Goal: Information Seeking & Learning: Check status

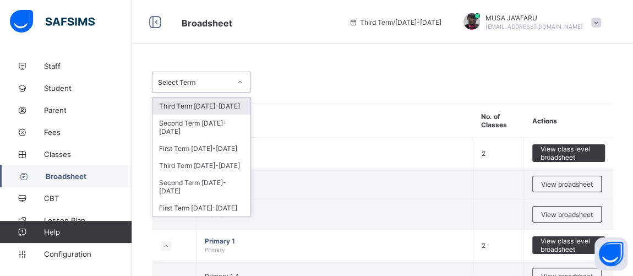
click at [241, 84] on icon at bounding box center [240, 82] width 7 height 11
click at [220, 101] on div "Third Term 2024-2025" at bounding box center [202, 105] width 98 height 17
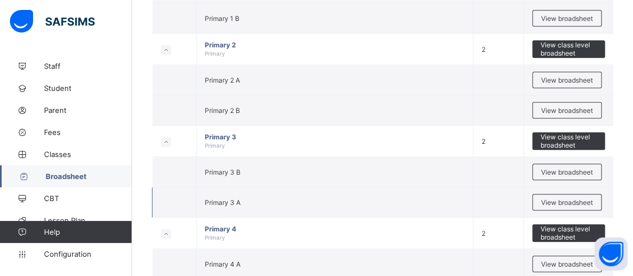
scroll to position [334, 0]
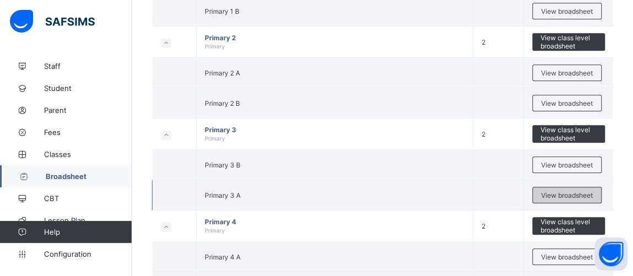
click at [580, 192] on span "View broadsheet" at bounding box center [567, 195] width 52 height 8
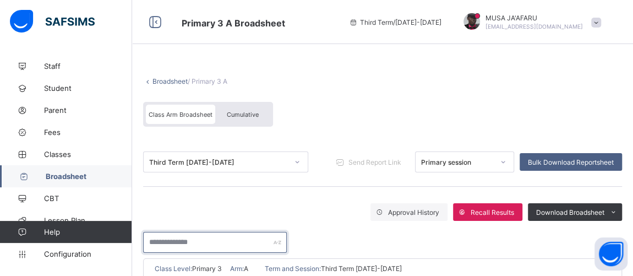
click at [178, 238] on input "text" at bounding box center [215, 242] width 144 height 21
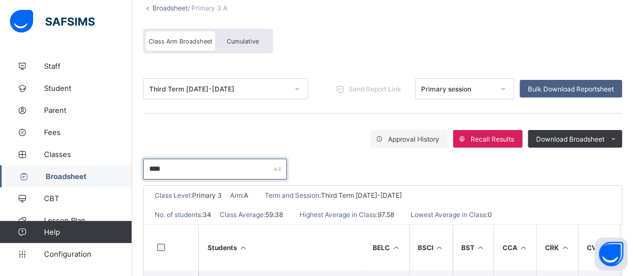
scroll to position [48, 0]
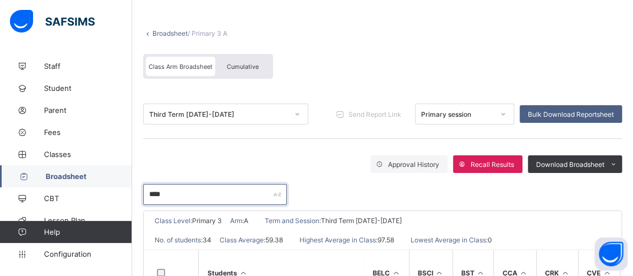
click at [187, 189] on input "****" at bounding box center [215, 194] width 144 height 21
type input "*"
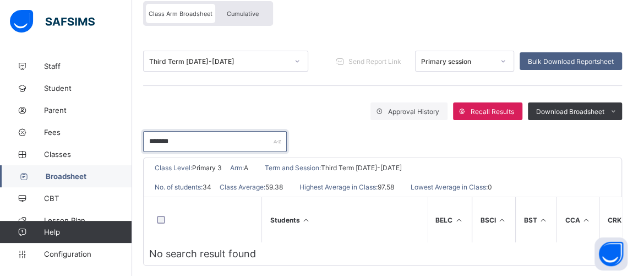
scroll to position [115, 0]
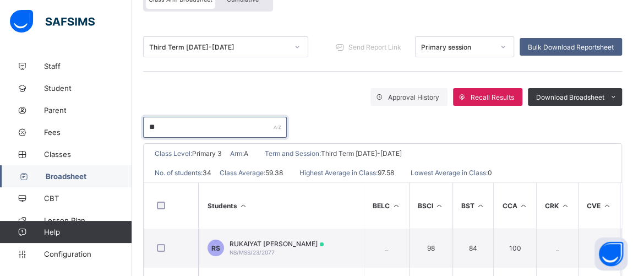
type input "*"
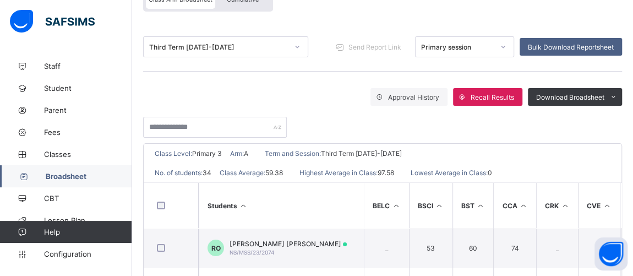
click at [60, 170] on link "Broadsheet" at bounding box center [66, 176] width 132 height 22
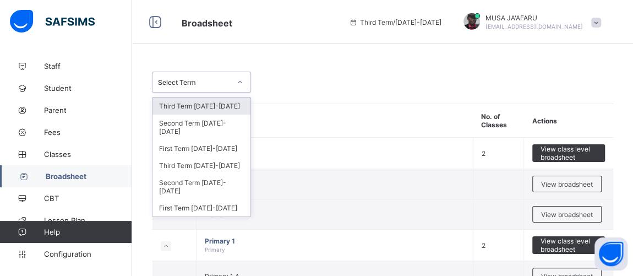
click at [233, 86] on div at bounding box center [240, 82] width 19 height 18
click at [229, 102] on div "Third Term 2024-2025" at bounding box center [202, 105] width 98 height 17
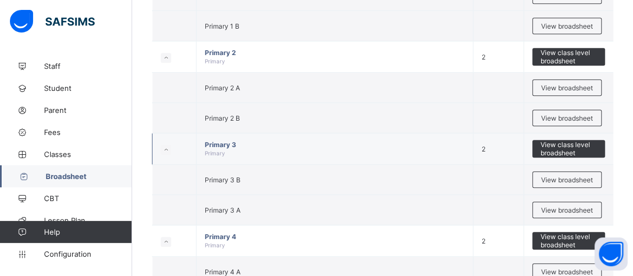
scroll to position [334, 0]
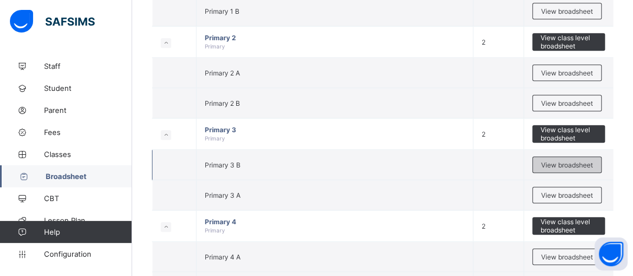
click at [578, 161] on span "View broadsheet" at bounding box center [567, 165] width 52 height 8
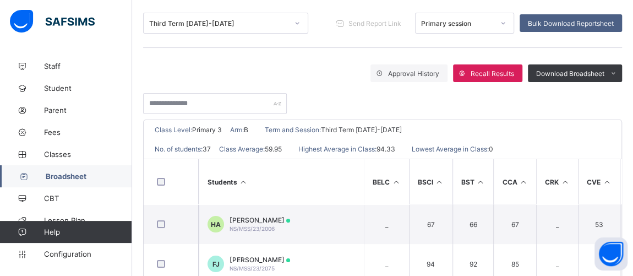
scroll to position [167, 0]
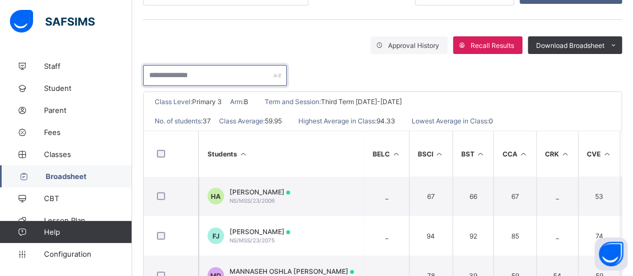
click at [170, 73] on input "text" at bounding box center [215, 75] width 144 height 21
type input "*"
click at [72, 176] on span "Broadsheet" at bounding box center [89, 176] width 86 height 9
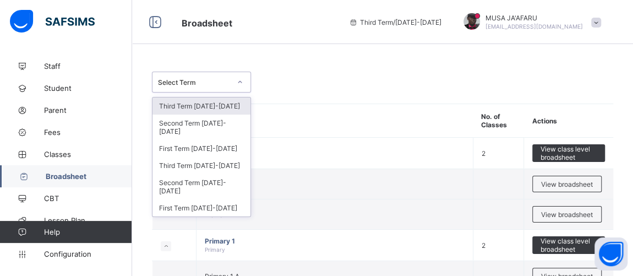
click at [214, 79] on div "Select Term" at bounding box center [194, 82] width 73 height 8
click at [209, 104] on div "Third Term 2024-2025" at bounding box center [202, 105] width 98 height 17
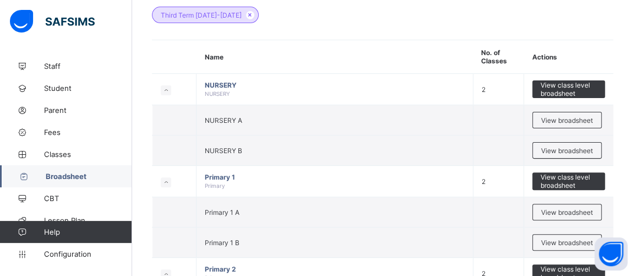
scroll to position [417, 0]
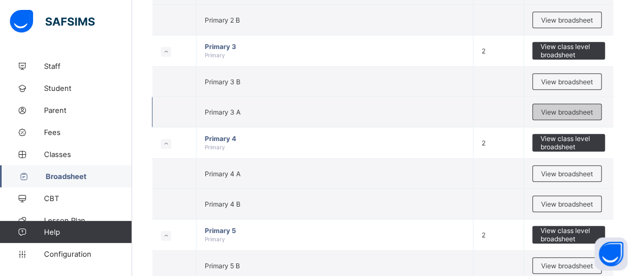
click at [577, 108] on span "View broadsheet" at bounding box center [567, 112] width 52 height 8
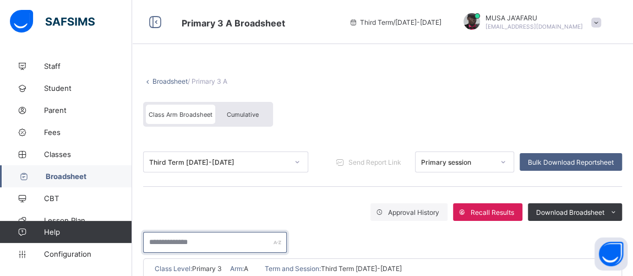
click at [184, 238] on input "text" at bounding box center [215, 242] width 144 height 21
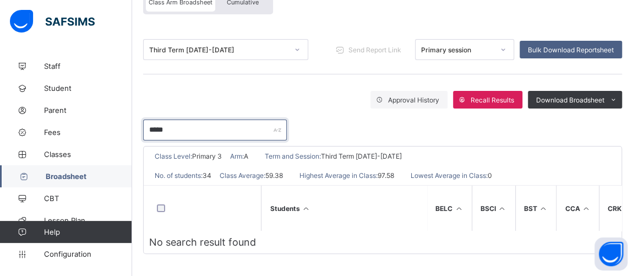
scroll to position [115, 0]
click at [194, 128] on input "*****" at bounding box center [215, 130] width 144 height 21
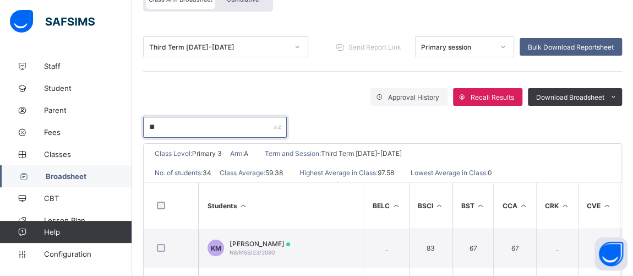
type input "*"
click at [194, 119] on input "text" at bounding box center [215, 127] width 144 height 21
type input "*"
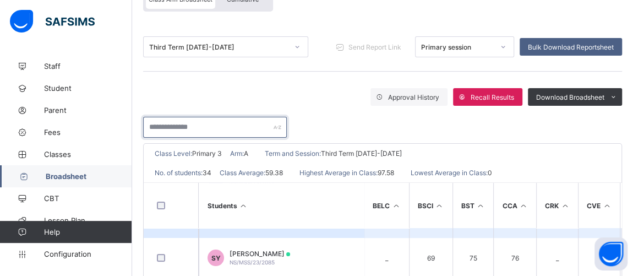
scroll to position [0, 0]
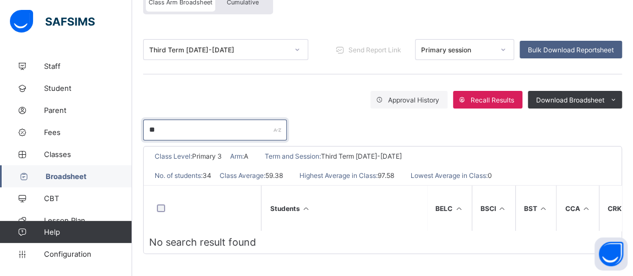
type input "*"
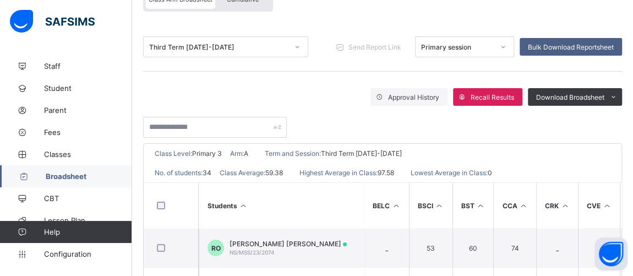
click at [62, 169] on link "Broadsheet" at bounding box center [66, 176] width 132 height 22
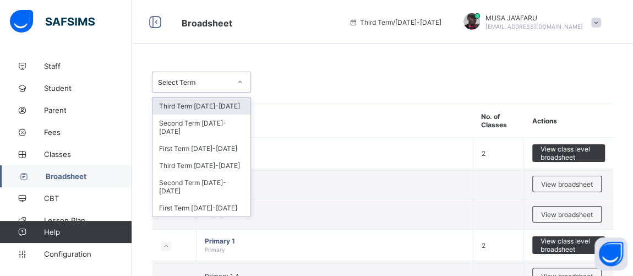
click at [183, 84] on div "Select Term" at bounding box center [194, 82] width 73 height 8
click at [192, 104] on div "Third Term 2024-2025" at bounding box center [202, 105] width 98 height 17
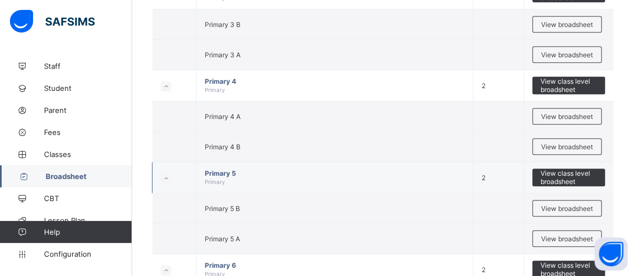
scroll to position [501, 0]
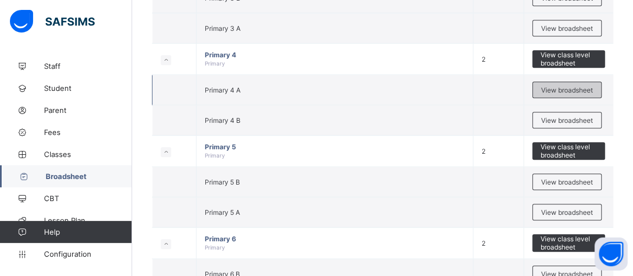
click at [558, 86] on span "View broadsheet" at bounding box center [567, 90] width 52 height 8
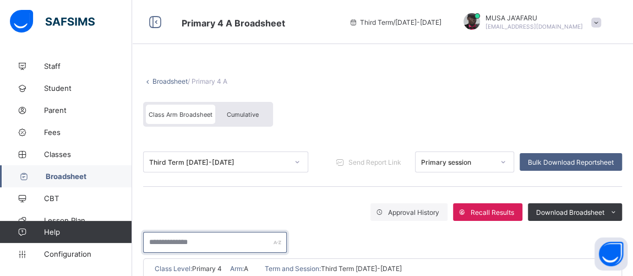
click at [208, 237] on input "text" at bounding box center [215, 242] width 144 height 21
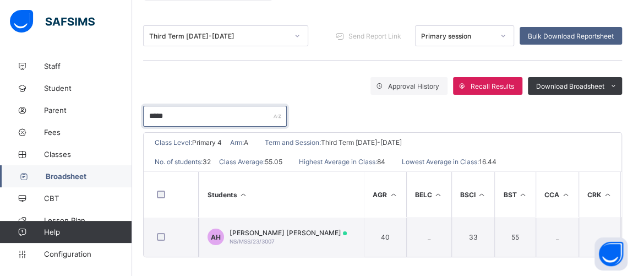
scroll to position [132, 0]
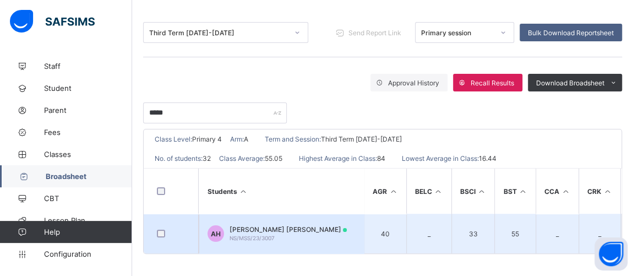
click at [260, 235] on span "NS/MSS/23/3007" at bounding box center [252, 238] width 45 height 7
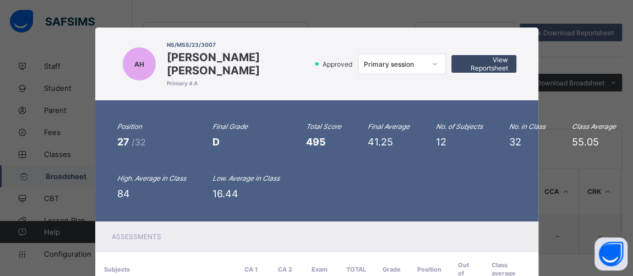
click at [488, 64] on span "View Reportsheet" at bounding box center [484, 64] width 48 height 17
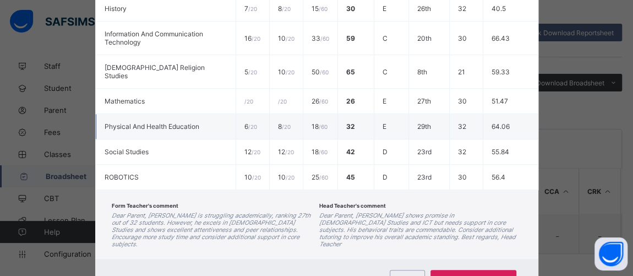
scroll to position [417, 0]
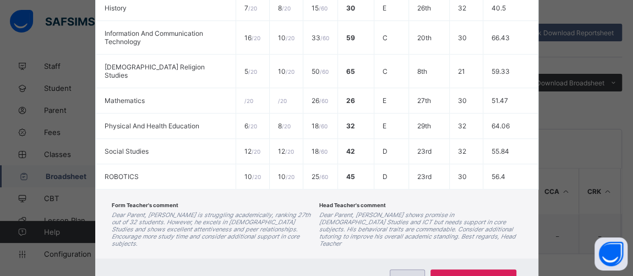
click at [412, 274] on span "Close" at bounding box center [408, 278] width 18 height 8
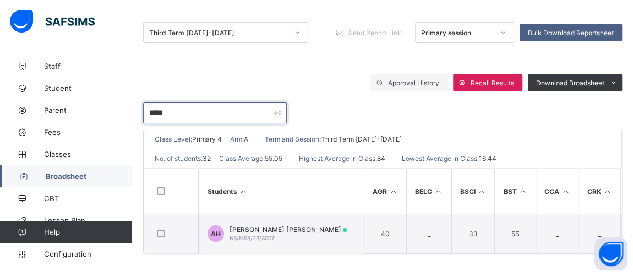
click at [202, 110] on input "*****" at bounding box center [215, 112] width 144 height 21
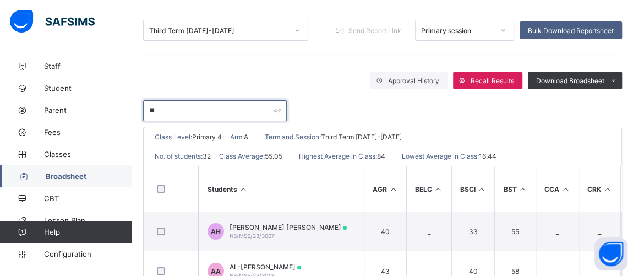
type input "*"
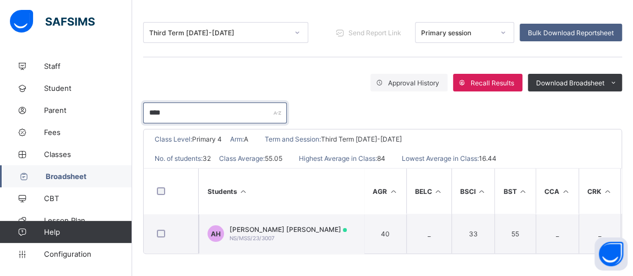
type input "*****"
click at [265, 29] on div "Third Term 2024-2025" at bounding box center [218, 33] width 139 height 8
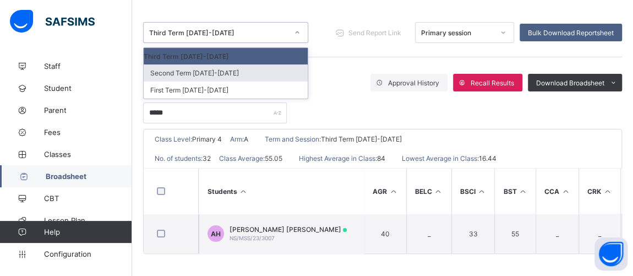
click at [227, 66] on div "Second Term 2024-2025" at bounding box center [226, 72] width 164 height 17
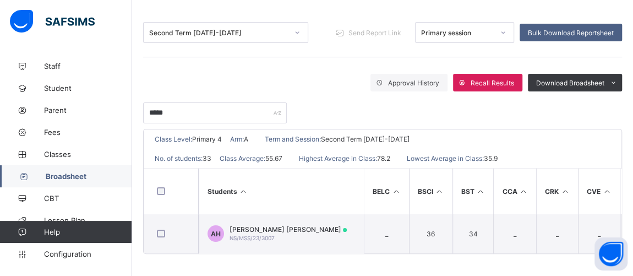
scroll to position [132, 0]
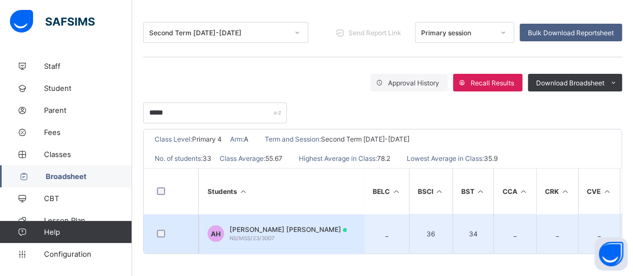
click at [258, 225] on span "ABDUL-WAHAB USMAN HUSSAINI" at bounding box center [288, 229] width 117 height 8
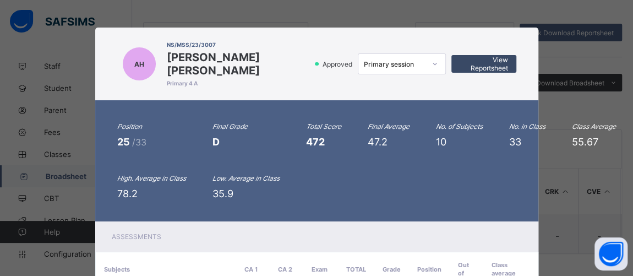
click at [479, 66] on span "View Reportsheet" at bounding box center [484, 64] width 48 height 17
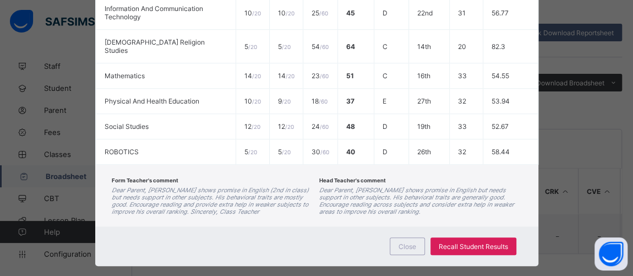
scroll to position [394, 0]
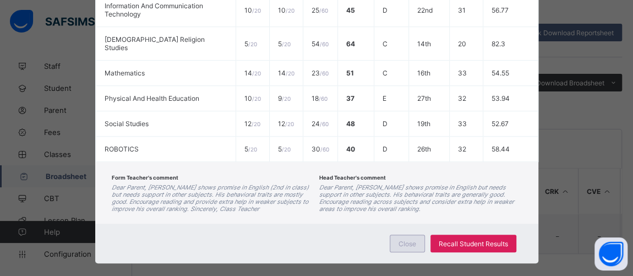
click at [411, 240] on span "Close" at bounding box center [408, 244] width 18 height 8
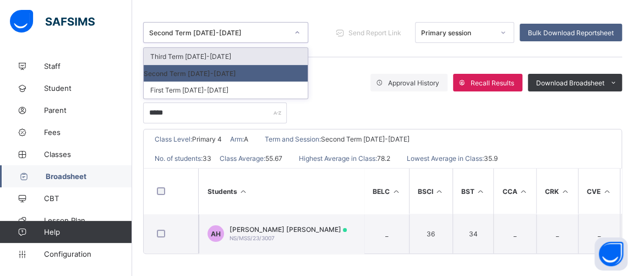
click at [211, 29] on div "Second Term 2024-2025" at bounding box center [218, 33] width 139 height 8
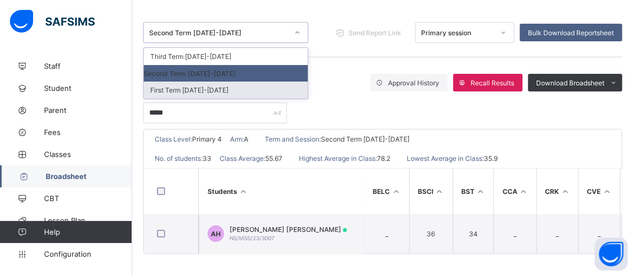
click at [199, 87] on div "First Term 2024-2025" at bounding box center [226, 90] width 164 height 17
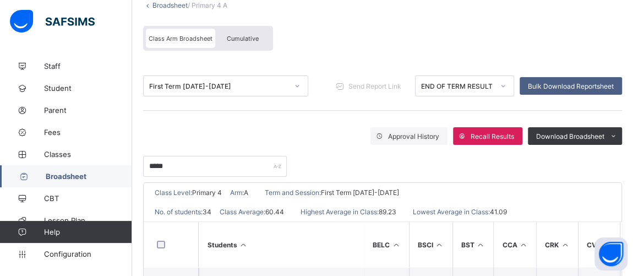
scroll to position [132, 0]
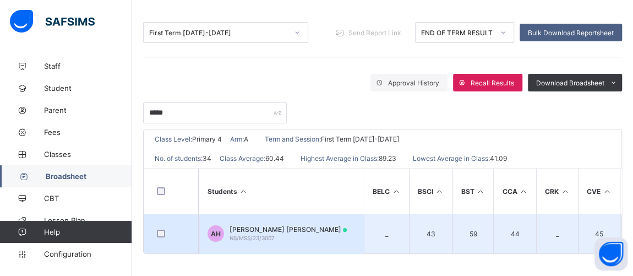
click at [276, 230] on div "ABDUL-WAHAB USMAN HUSSAINI NS/MSS/23/3007" at bounding box center [288, 233] width 117 height 17
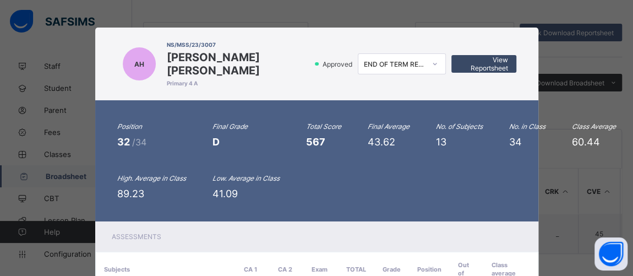
click at [476, 63] on span "View Reportsheet" at bounding box center [484, 64] width 48 height 17
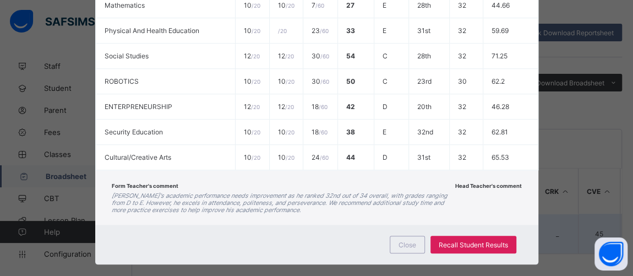
click at [403, 236] on div "Close" at bounding box center [407, 245] width 35 height 18
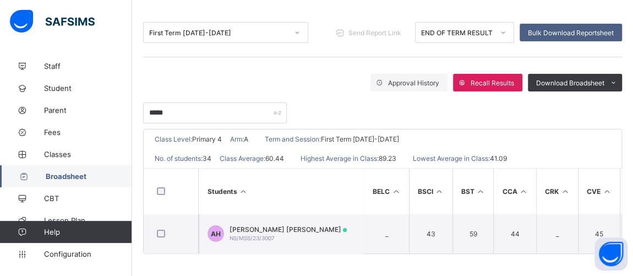
click at [74, 179] on span "Broadsheet" at bounding box center [89, 176] width 86 height 9
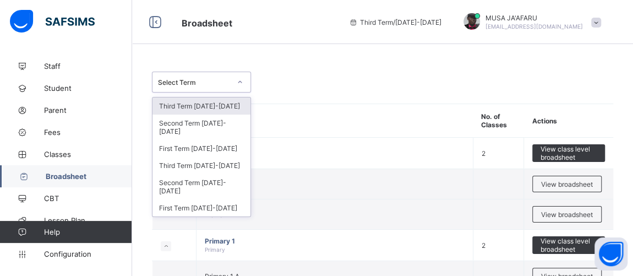
click at [231, 84] on div at bounding box center [240, 82] width 19 height 18
click at [212, 104] on div "Third Term 2024-2025" at bounding box center [202, 105] width 98 height 17
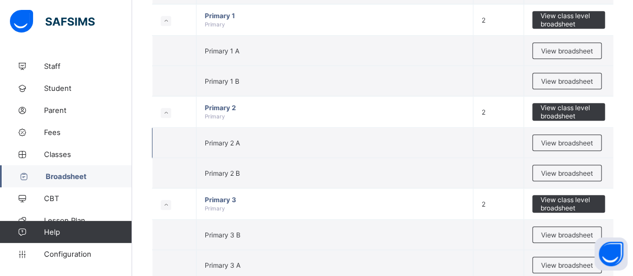
scroll to position [250, 0]
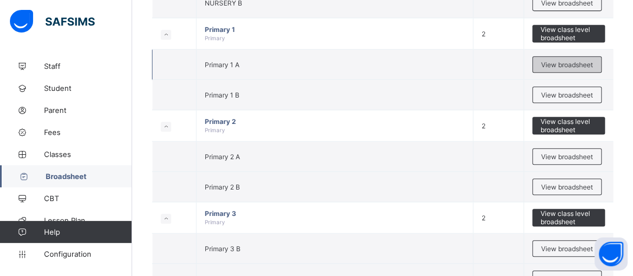
click at [574, 61] on span "View broadsheet" at bounding box center [567, 65] width 52 height 8
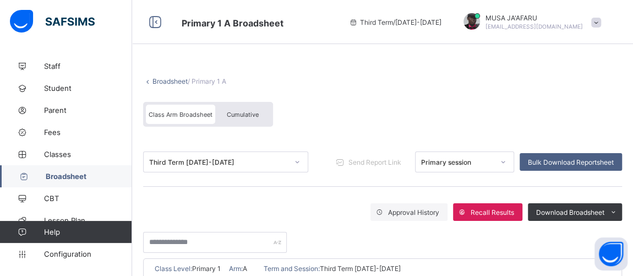
scroll to position [83, 0]
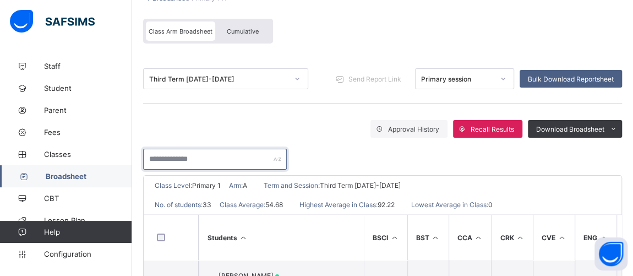
click at [193, 155] on input "text" at bounding box center [215, 159] width 144 height 21
type input "*"
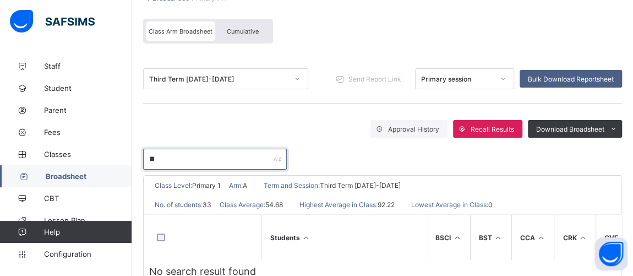
type input "*"
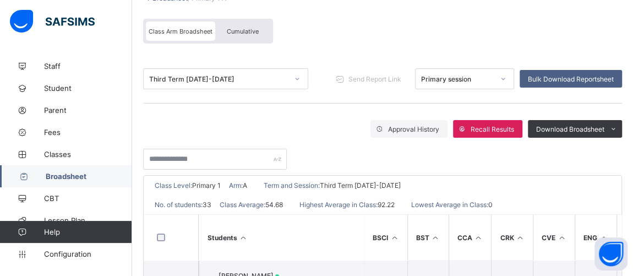
click at [71, 173] on span "Broadsheet" at bounding box center [89, 176] width 86 height 9
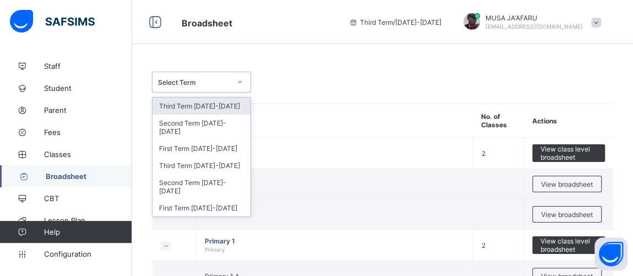
click at [194, 80] on div "Select Term" at bounding box center [194, 82] width 73 height 8
click at [201, 105] on div "Third Term 2024-2025" at bounding box center [202, 105] width 98 height 17
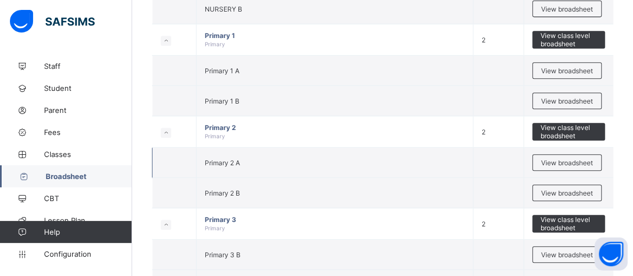
scroll to position [250, 0]
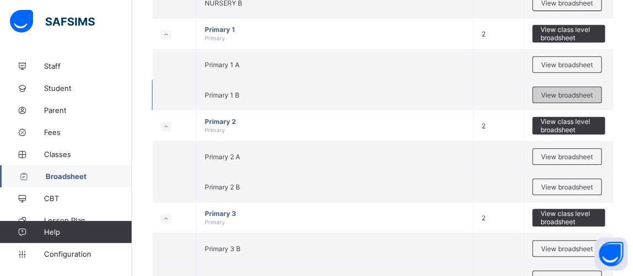
click at [574, 94] on span "View broadsheet" at bounding box center [567, 95] width 52 height 8
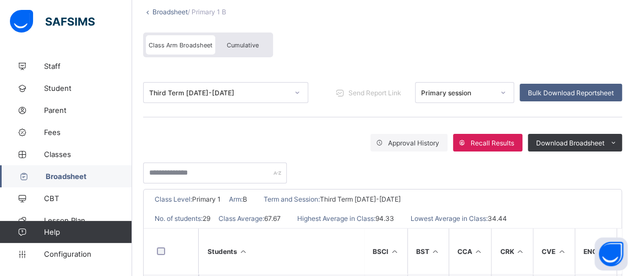
scroll to position [83, 0]
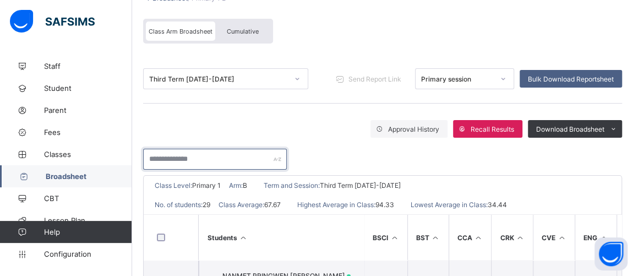
click at [176, 161] on input "text" at bounding box center [215, 159] width 144 height 21
click at [167, 162] on input "text" at bounding box center [215, 159] width 144 height 21
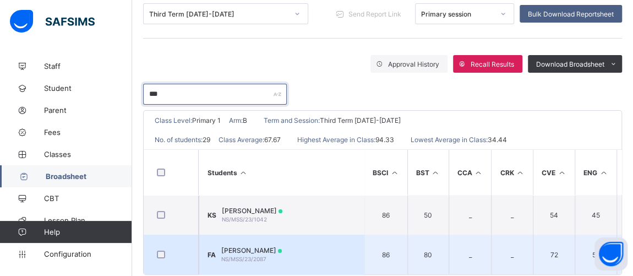
scroll to position [171, 0]
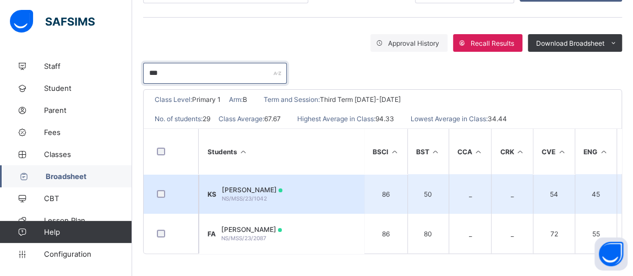
type input "***"
click at [265, 179] on td "KS KHADIJA MOHAMMED SHU'AIBU NS/MSS/23/1042" at bounding box center [281, 194] width 165 height 40
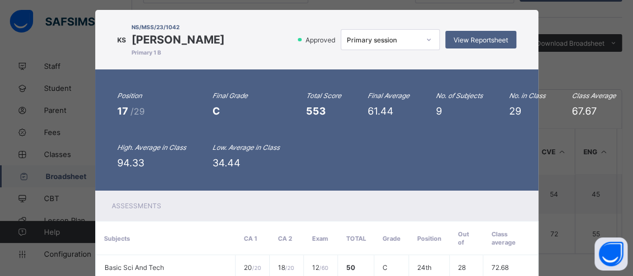
scroll to position [0, 0]
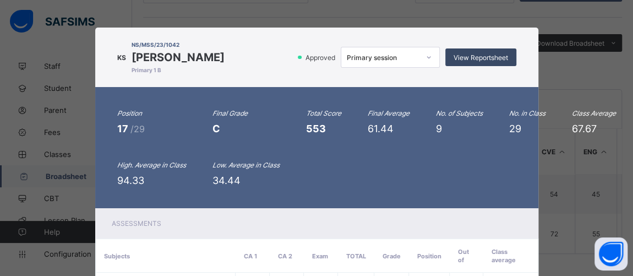
click at [471, 56] on span "View Reportsheet" at bounding box center [481, 57] width 55 height 8
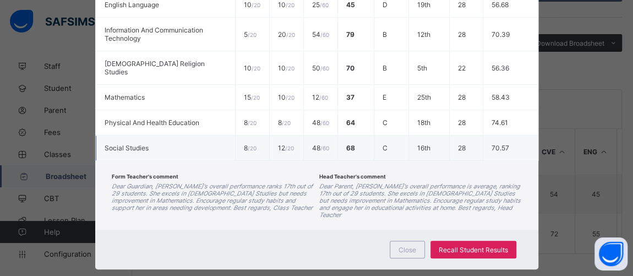
scroll to position [369, 0]
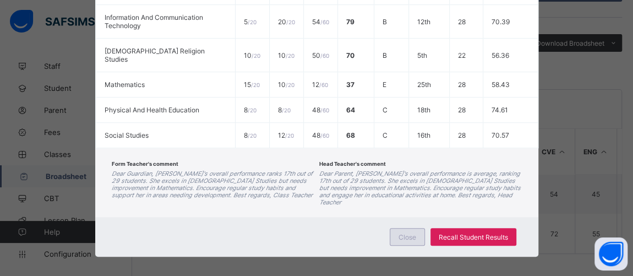
click at [404, 233] on span "Close" at bounding box center [408, 237] width 18 height 8
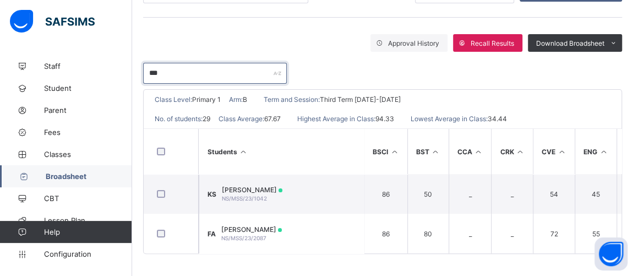
click at [172, 68] on input "***" at bounding box center [215, 73] width 144 height 21
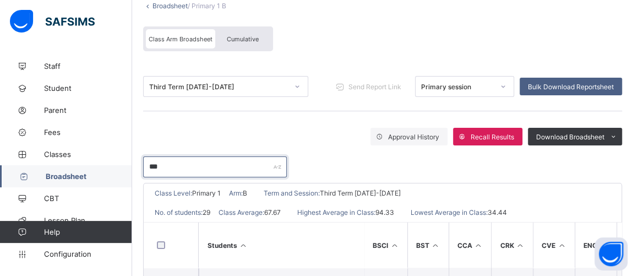
scroll to position [4, 0]
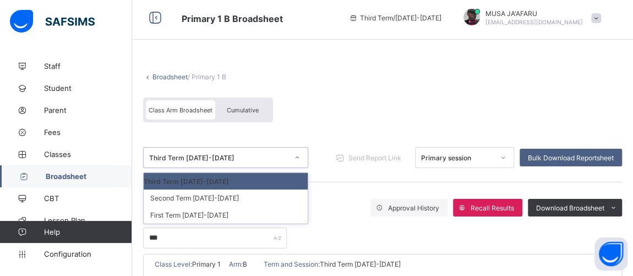
click at [195, 160] on div "Third Term 2024-2025" at bounding box center [218, 158] width 139 height 8
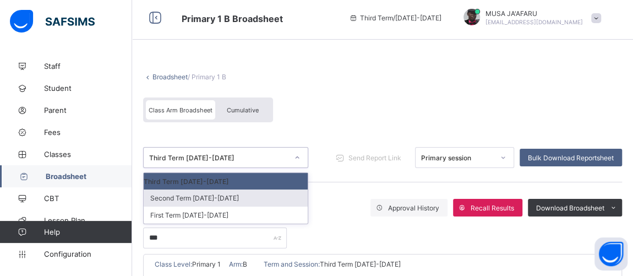
click at [192, 195] on div "Second Term 2024-2025" at bounding box center [226, 197] width 164 height 17
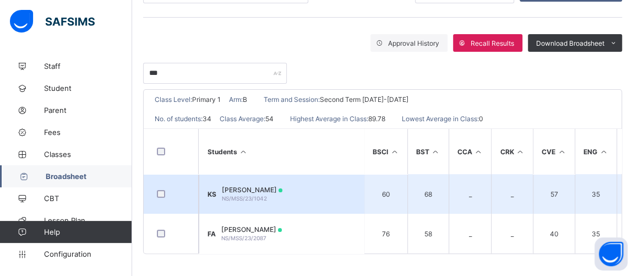
scroll to position [171, 0]
click at [267, 195] on span "NS/MSS/23/1042" at bounding box center [244, 198] width 45 height 7
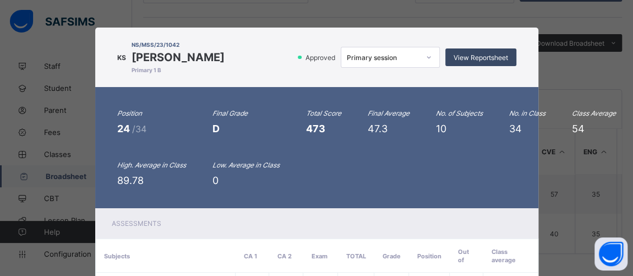
click at [470, 62] on span "View Reportsheet" at bounding box center [481, 57] width 55 height 8
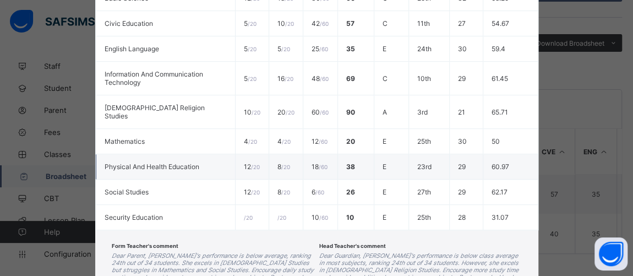
scroll to position [394, 0]
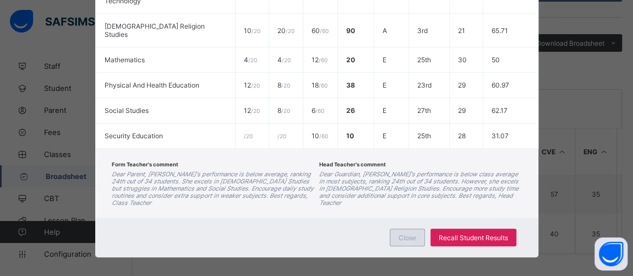
click at [402, 233] on span "Close" at bounding box center [408, 237] width 18 height 8
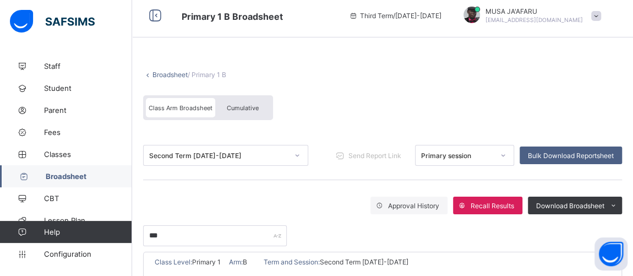
scroll to position [0, 0]
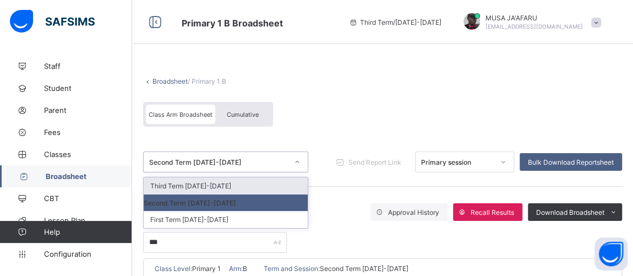
click at [300, 159] on icon at bounding box center [297, 161] width 7 height 11
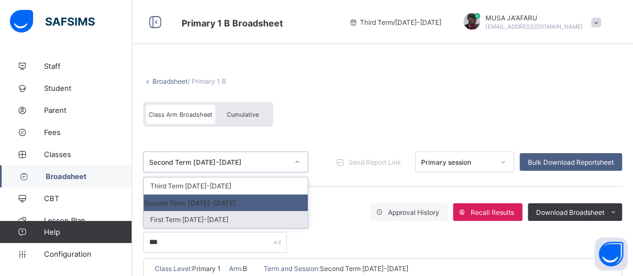
click at [218, 220] on div "First Term 2024-2025" at bounding box center [226, 219] width 164 height 17
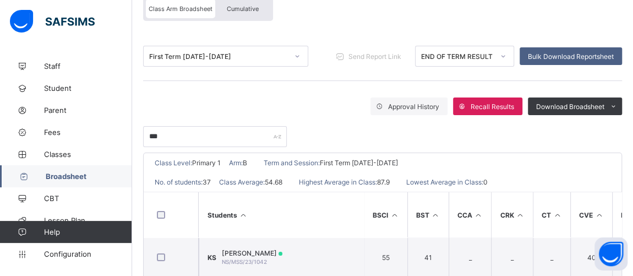
scroll to position [171, 0]
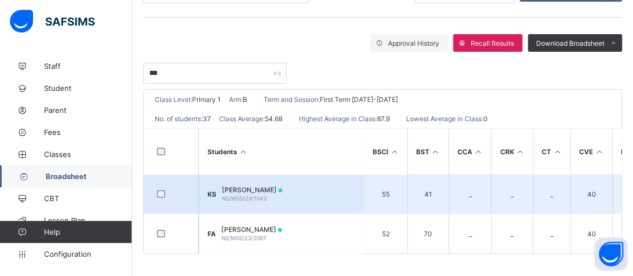
click at [280, 186] on span "KHADIJA MOHAMMED SHU'AIBU" at bounding box center [252, 190] width 61 height 8
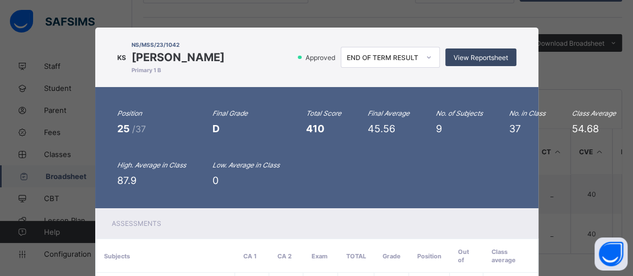
click at [462, 62] on span "View Reportsheet" at bounding box center [481, 57] width 55 height 8
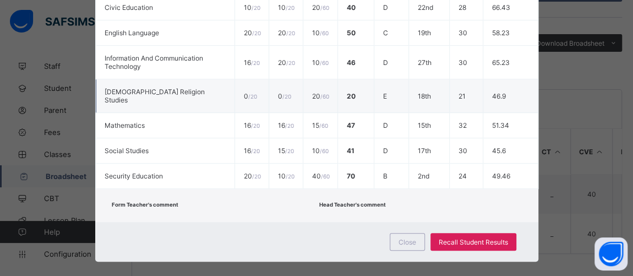
scroll to position [341, 0]
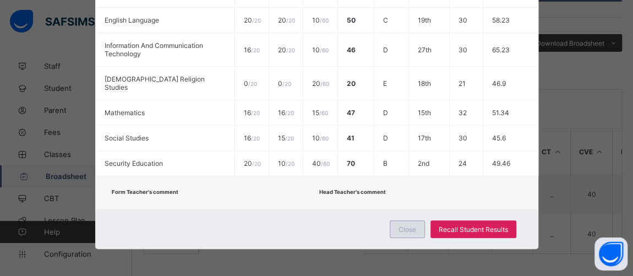
click at [403, 229] on span "Close" at bounding box center [408, 229] width 18 height 8
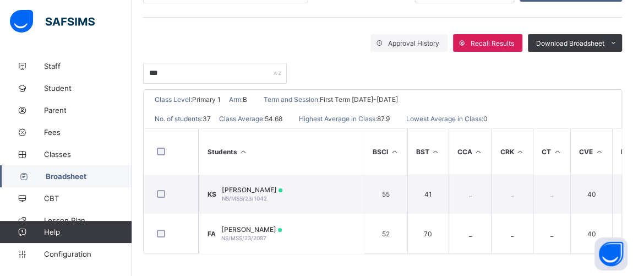
click at [46, 177] on span "Broadsheet" at bounding box center [89, 176] width 86 height 9
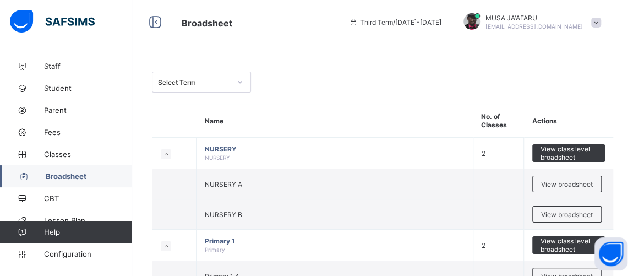
click at [170, 79] on div "Select Term" at bounding box center [194, 82] width 73 height 8
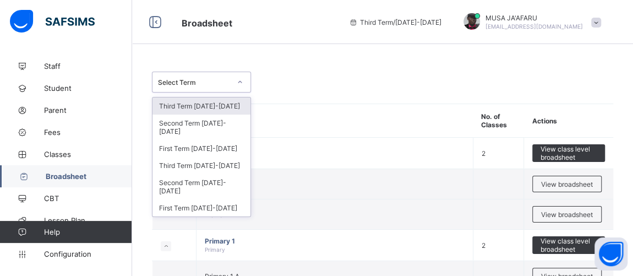
click at [175, 102] on div "Third Term 2024-2025" at bounding box center [202, 105] width 98 height 17
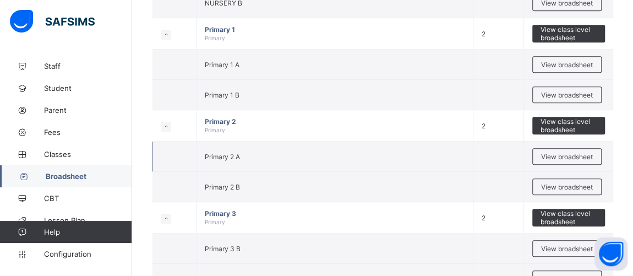
scroll to position [83, 0]
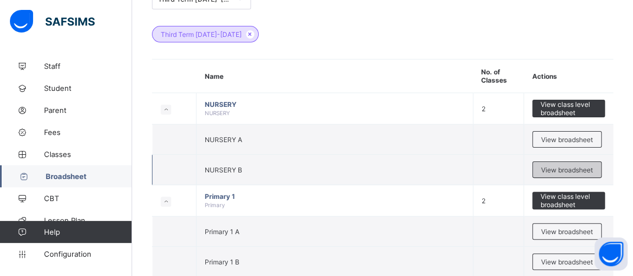
click at [568, 169] on span "View broadsheet" at bounding box center [567, 170] width 52 height 8
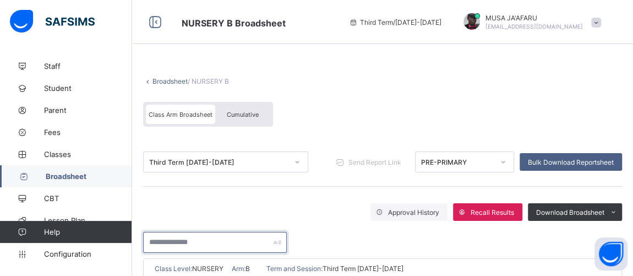
click at [198, 236] on input "text" at bounding box center [215, 242] width 144 height 21
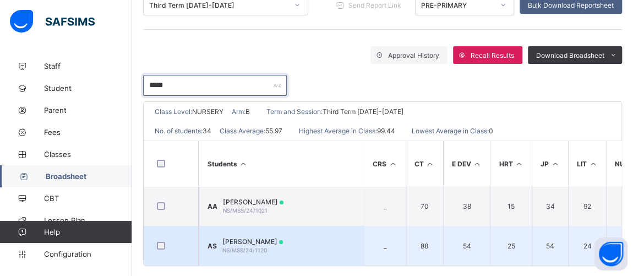
scroll to position [171, 0]
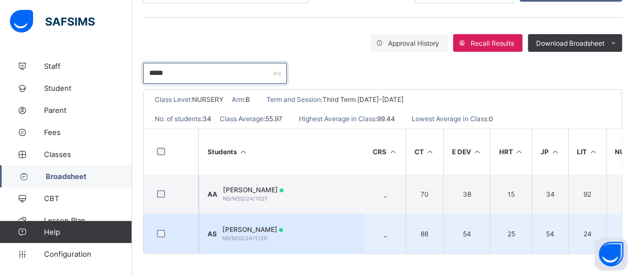
type input "*****"
click at [259, 227] on span "[PERSON_NAME]" at bounding box center [252, 229] width 61 height 8
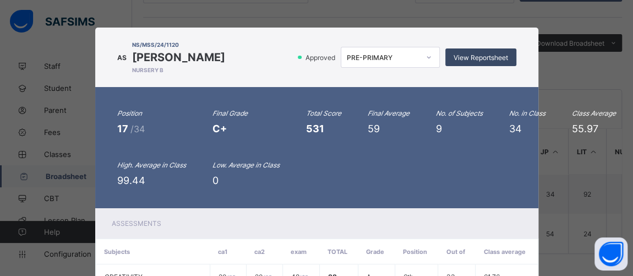
click at [476, 56] on span "View Reportsheet" at bounding box center [481, 57] width 55 height 8
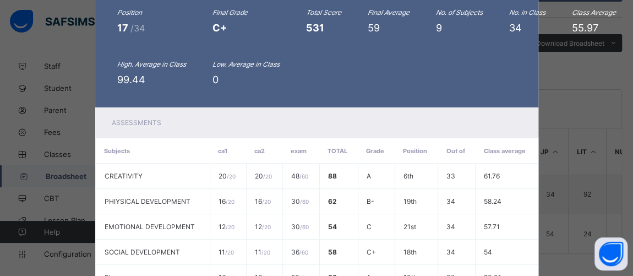
scroll to position [339, 0]
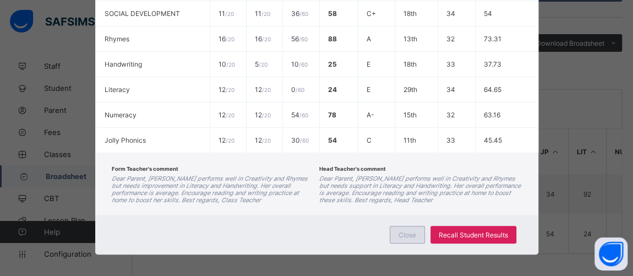
click at [403, 231] on span "Close" at bounding box center [408, 235] width 18 height 8
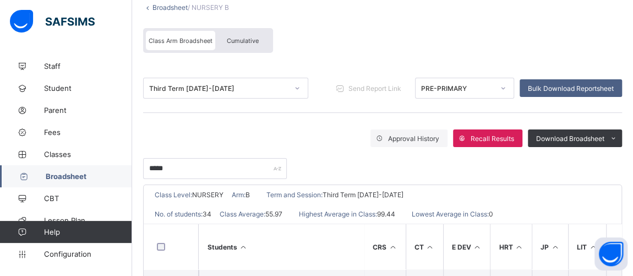
scroll to position [0, 0]
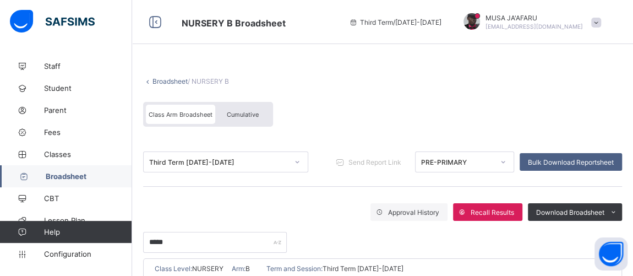
click at [210, 111] on span "Class Arm Broadsheet" at bounding box center [181, 115] width 64 height 8
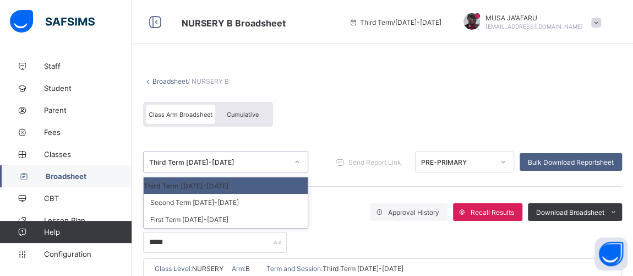
click at [211, 165] on div "Third Term 2024-2025" at bounding box center [218, 162] width 139 height 8
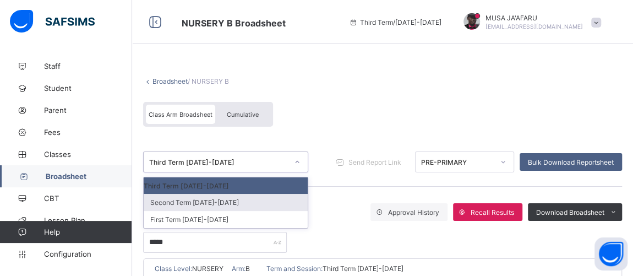
click at [218, 204] on div "Second Term 2024-2025" at bounding box center [226, 202] width 164 height 17
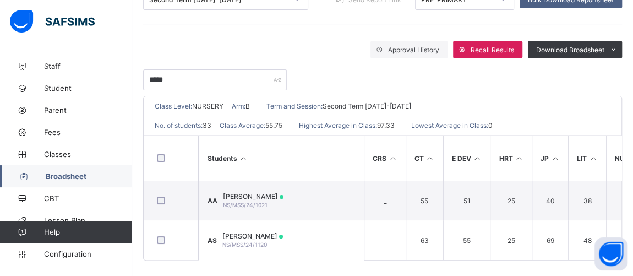
scroll to position [167, 0]
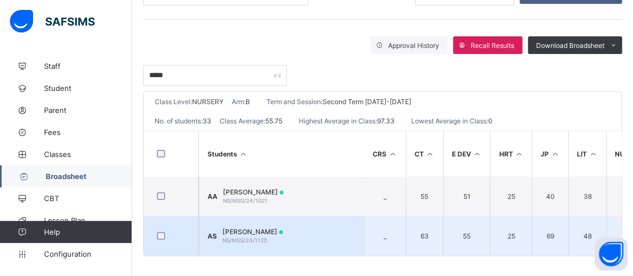
click at [281, 231] on span "[PERSON_NAME]" at bounding box center [252, 231] width 61 height 8
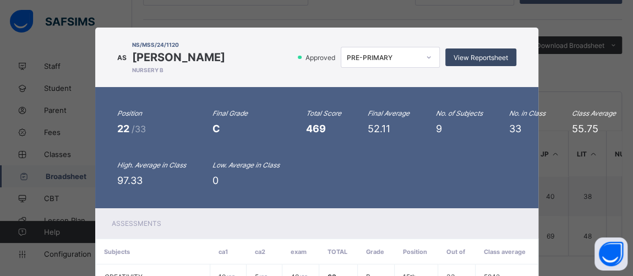
click at [462, 61] on span "View Reportsheet" at bounding box center [481, 57] width 55 height 8
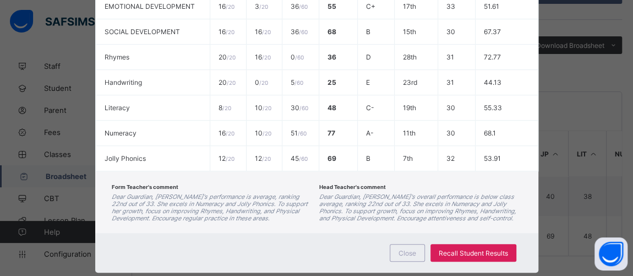
scroll to position [339, 0]
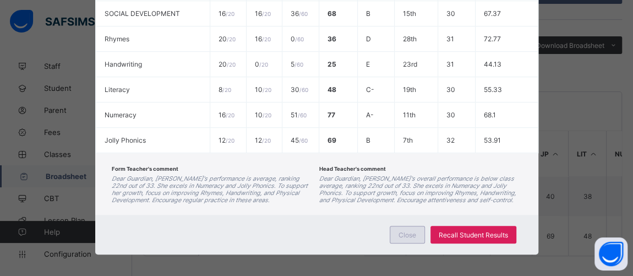
click at [403, 226] on div "Close" at bounding box center [407, 235] width 35 height 18
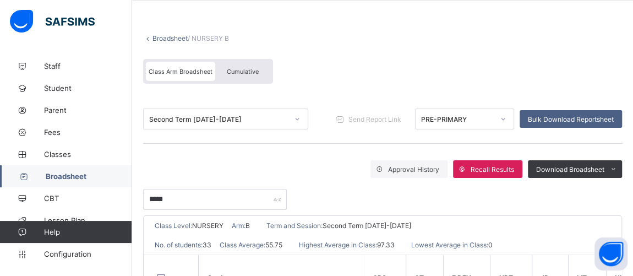
scroll to position [0, 0]
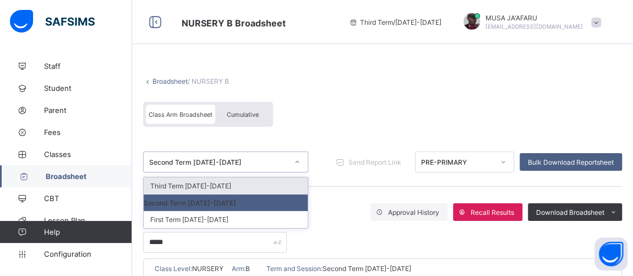
click at [196, 164] on div "Second Term 2024-2025" at bounding box center [218, 162] width 139 height 8
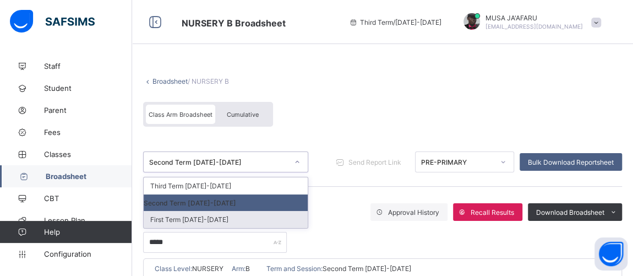
click at [202, 220] on div "First Term 2024-2025" at bounding box center [226, 219] width 164 height 17
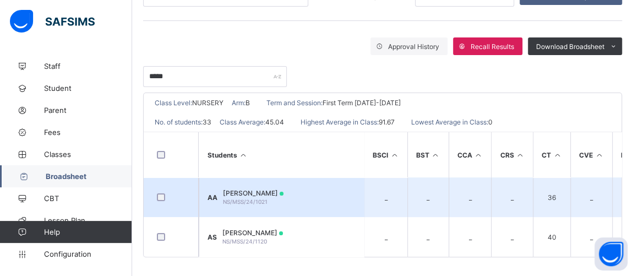
scroll to position [167, 0]
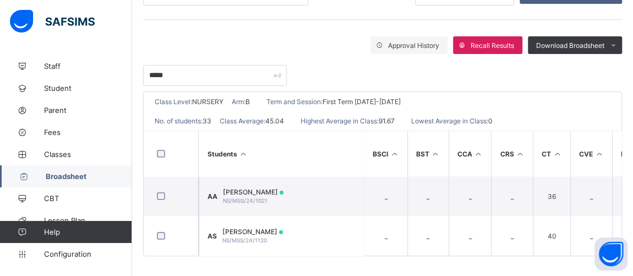
click at [276, 224] on td "AS Aisha Mohammed Shuaibu NS/MSS/24/1120" at bounding box center [281, 236] width 165 height 40
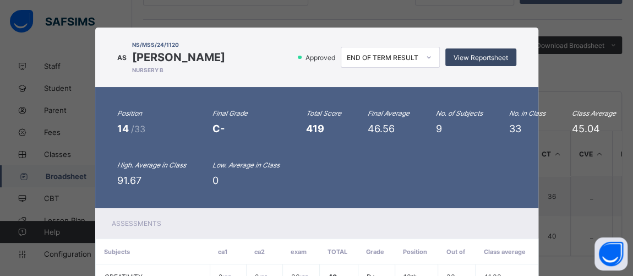
click at [470, 53] on span "View Reportsheet" at bounding box center [481, 57] width 55 height 8
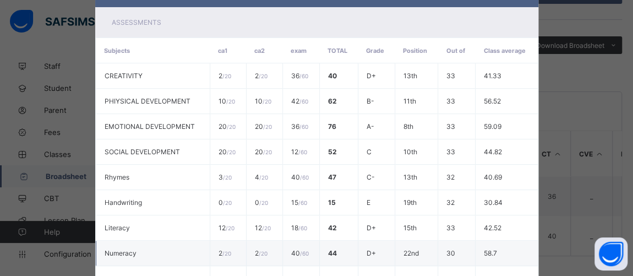
scroll to position [325, 0]
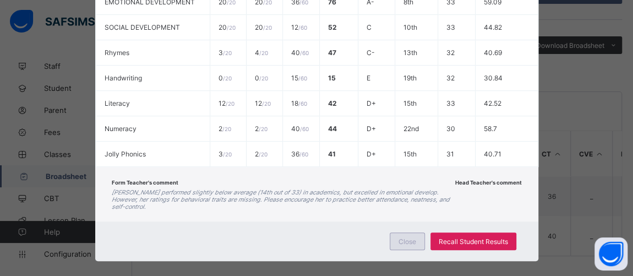
click at [407, 237] on span "Close" at bounding box center [408, 241] width 18 height 8
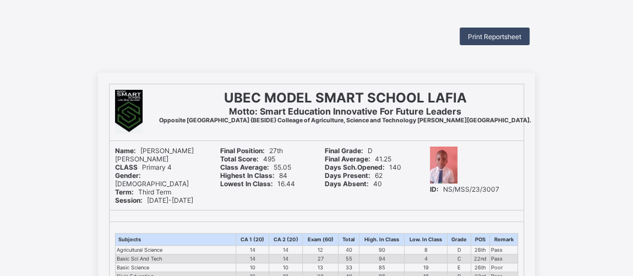
click at [495, 33] on span "Print Reportsheet" at bounding box center [494, 36] width 53 height 8
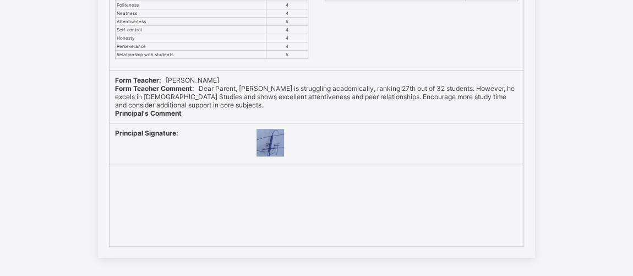
scroll to position [435, 0]
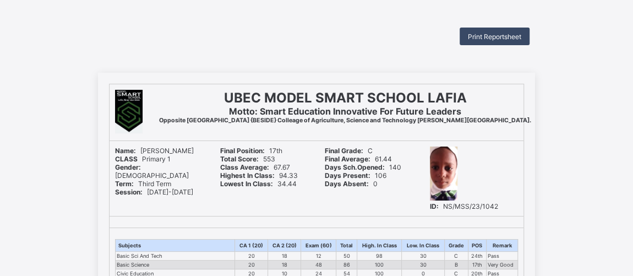
click at [485, 36] on span "Print Reportsheet" at bounding box center [494, 36] width 53 height 8
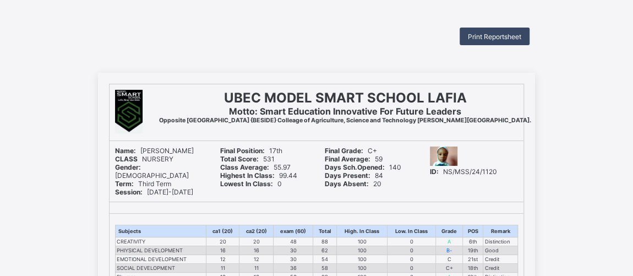
click at [479, 39] on span "Print Reportsheet" at bounding box center [494, 36] width 53 height 8
click at [477, 37] on span "Print Reportsheet" at bounding box center [494, 36] width 53 height 8
